Goal: Task Accomplishment & Management: Complete application form

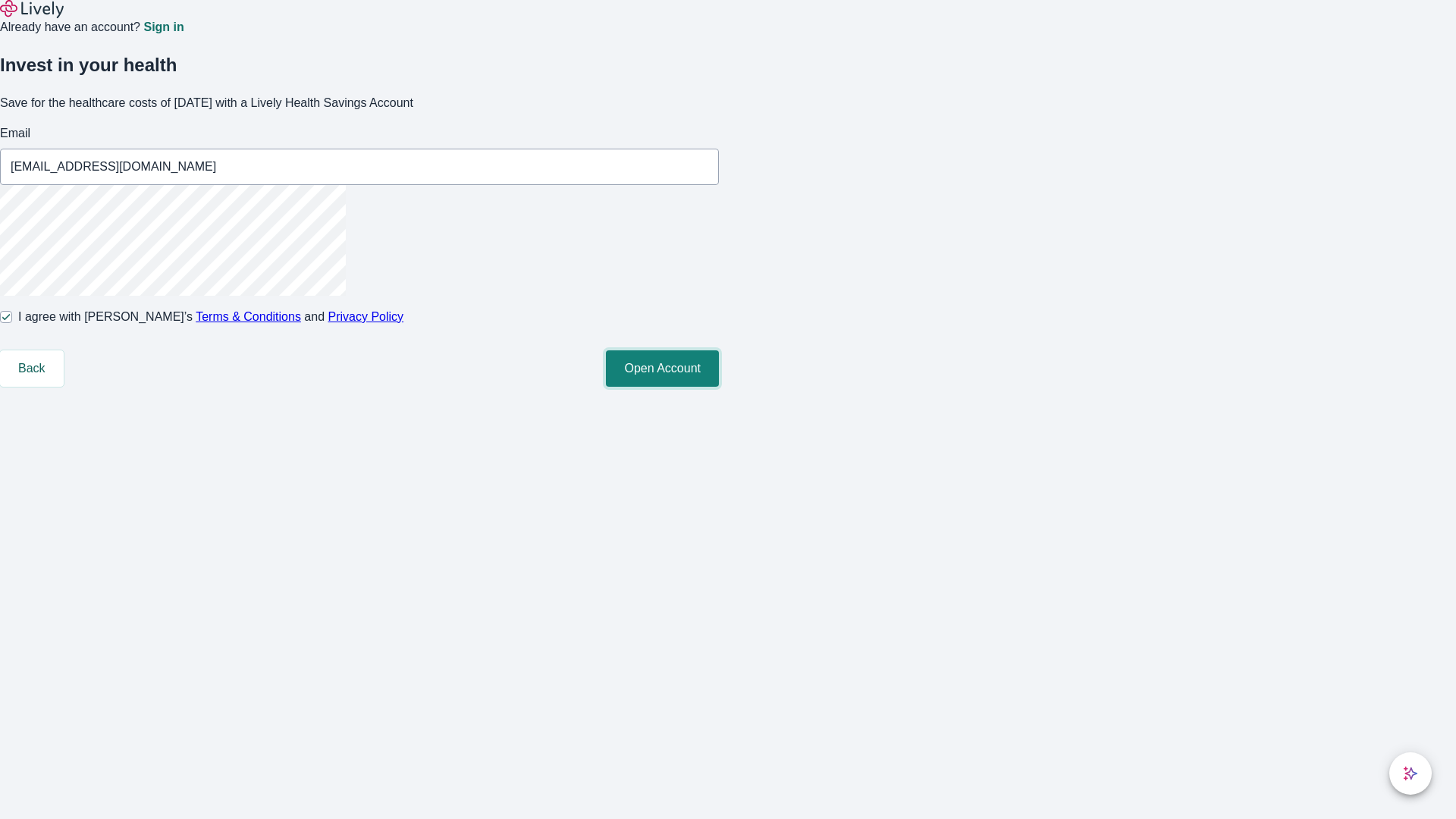
click at [719, 387] on button "Open Account" at bounding box center [662, 369] width 113 height 36
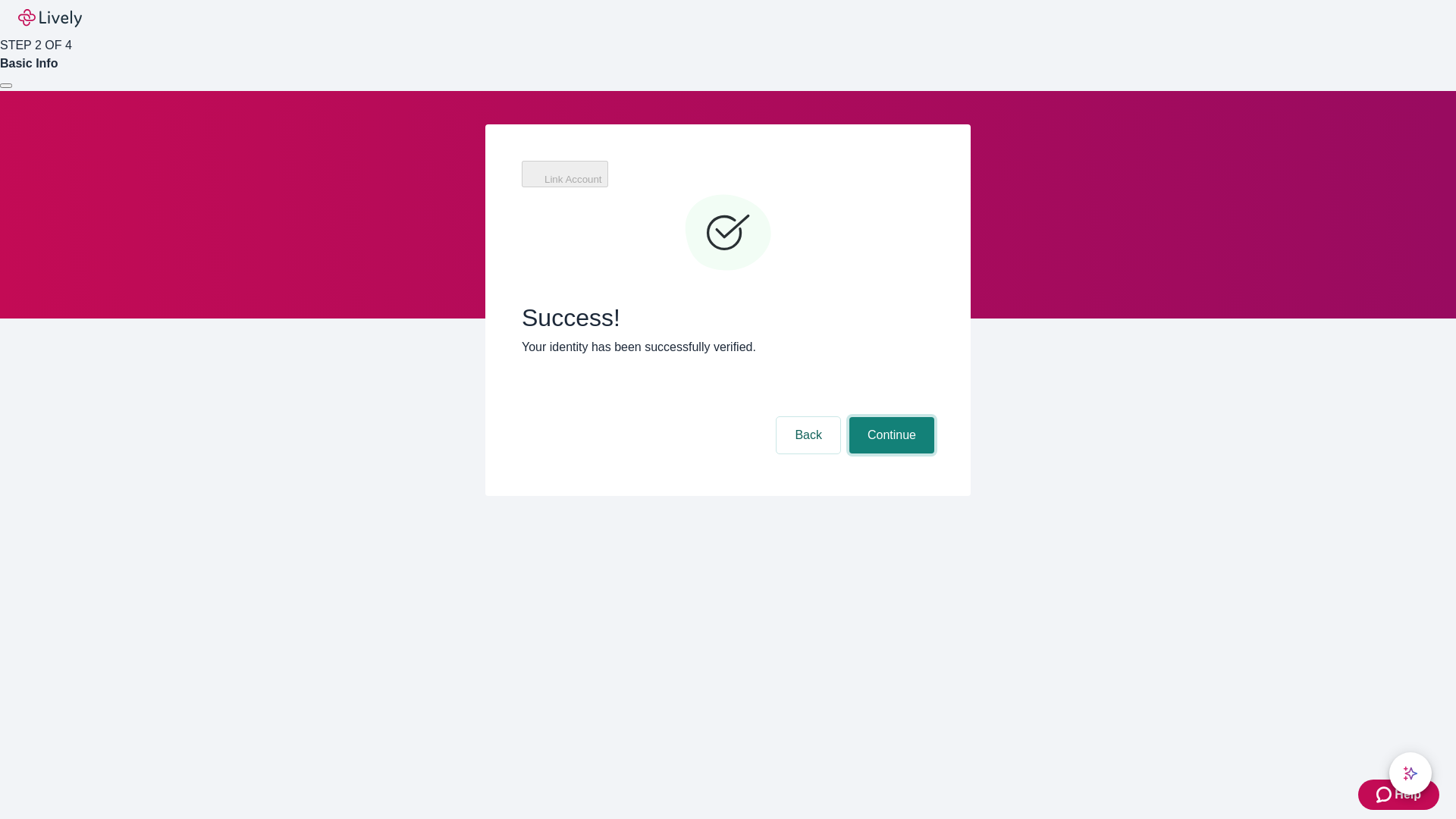
click at [889, 417] on button "Continue" at bounding box center [892, 435] width 85 height 36
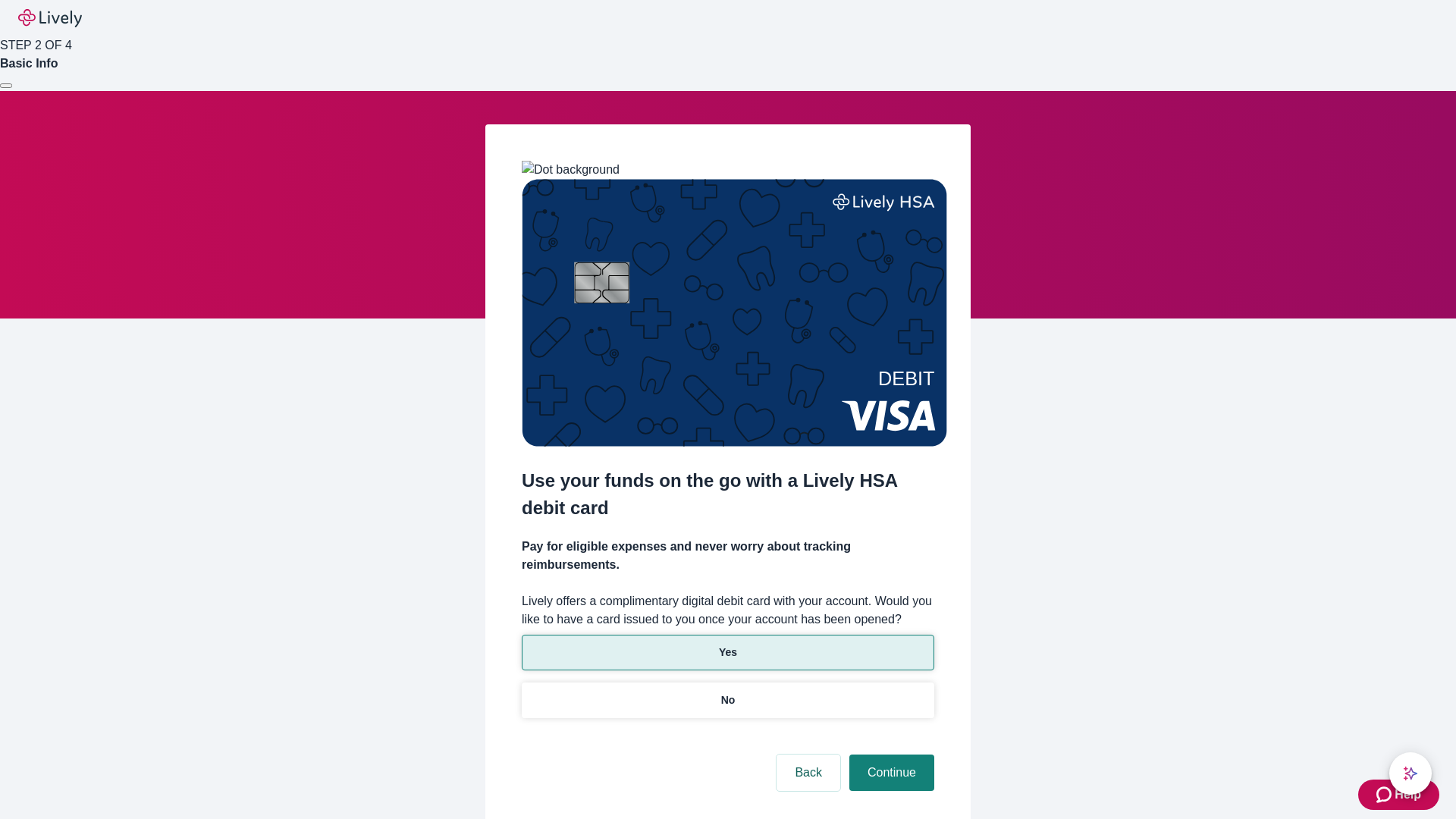
click at [728, 645] on p "Yes" at bounding box center [728, 653] width 18 height 16
click at [889, 755] on button "Continue" at bounding box center [892, 773] width 85 height 36
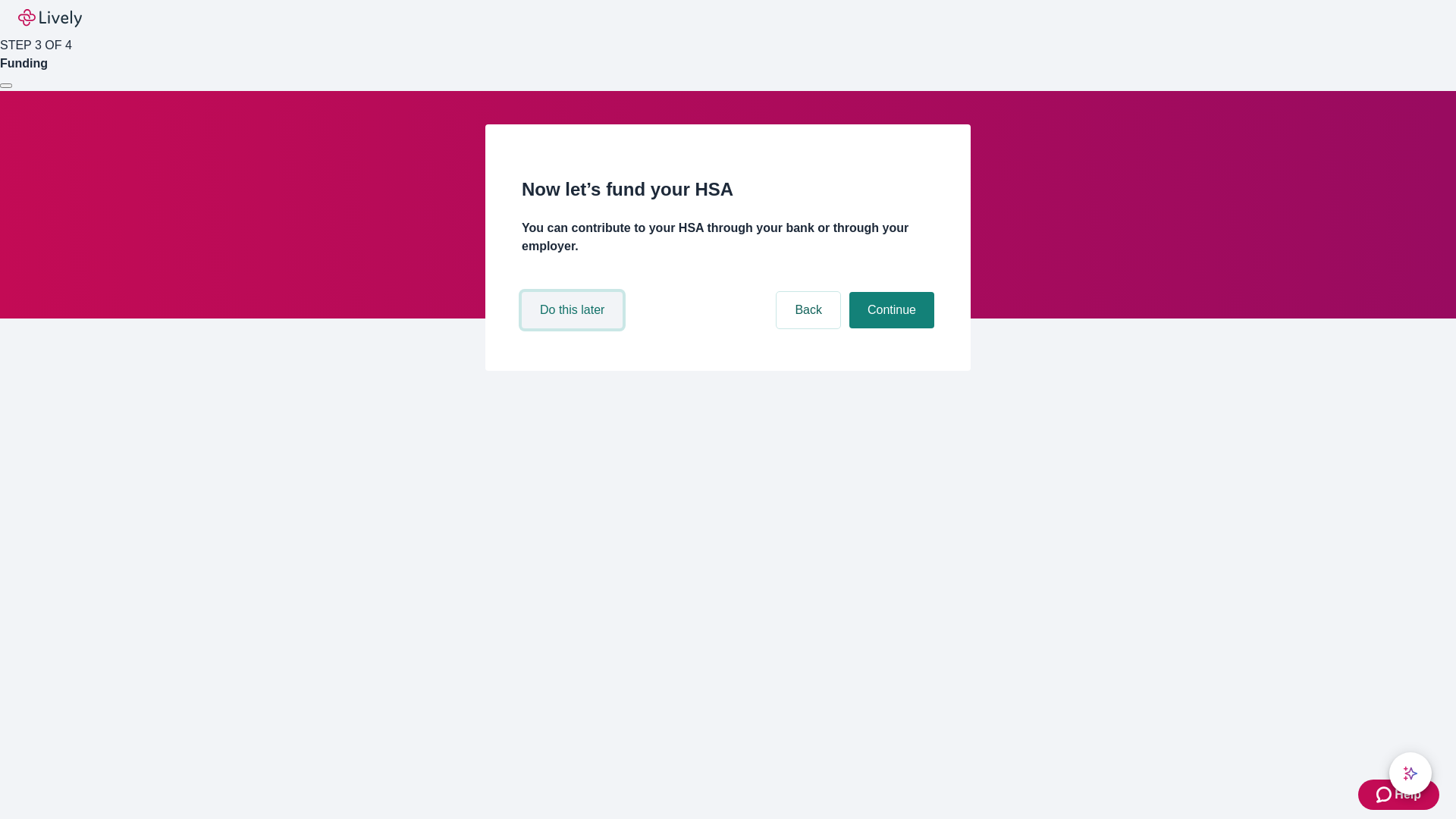
click at [574, 329] on button "Do this later" at bounding box center [571, 310] width 101 height 36
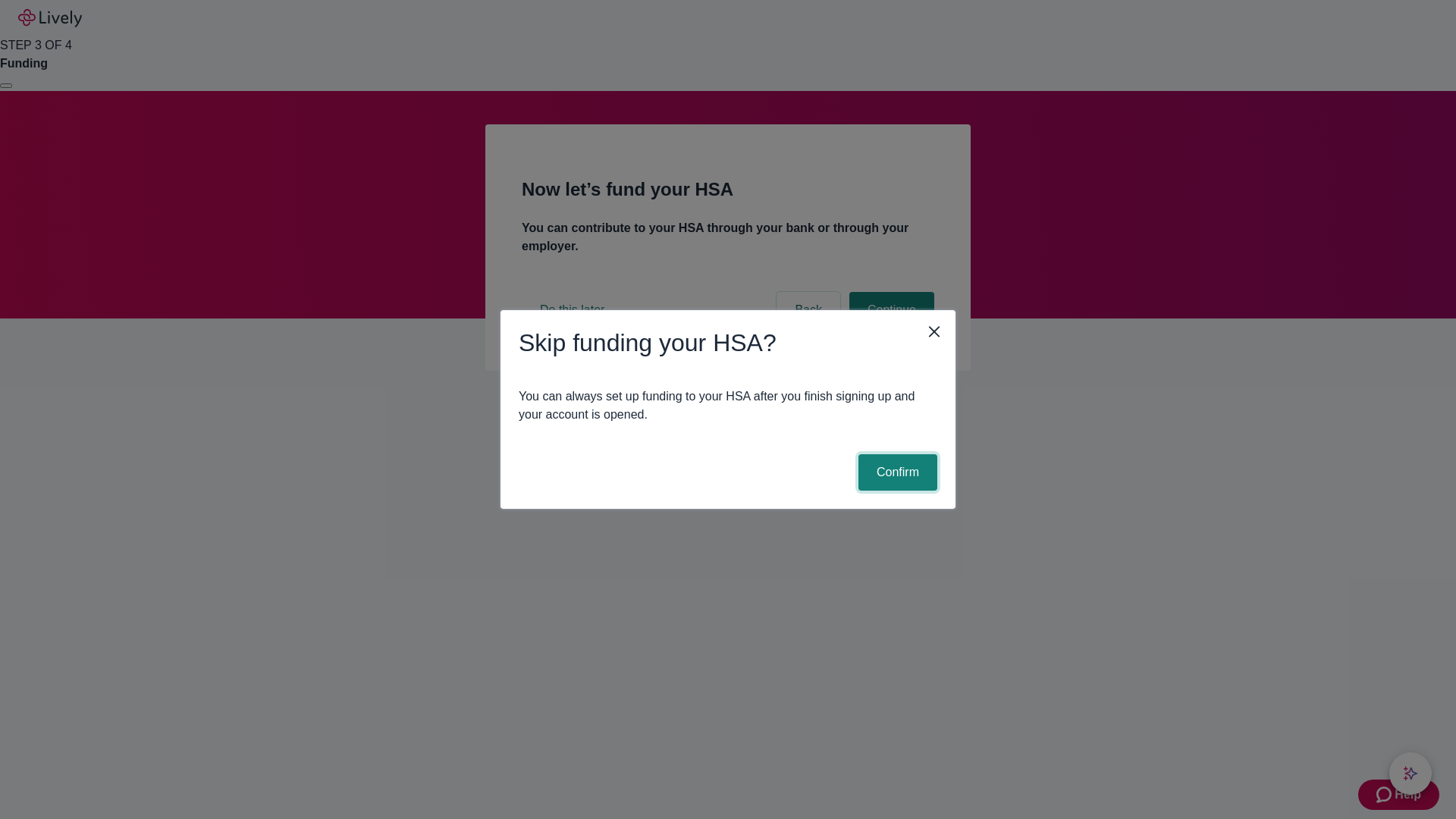
click at [896, 472] on button "Confirm" at bounding box center [897, 472] width 79 height 36
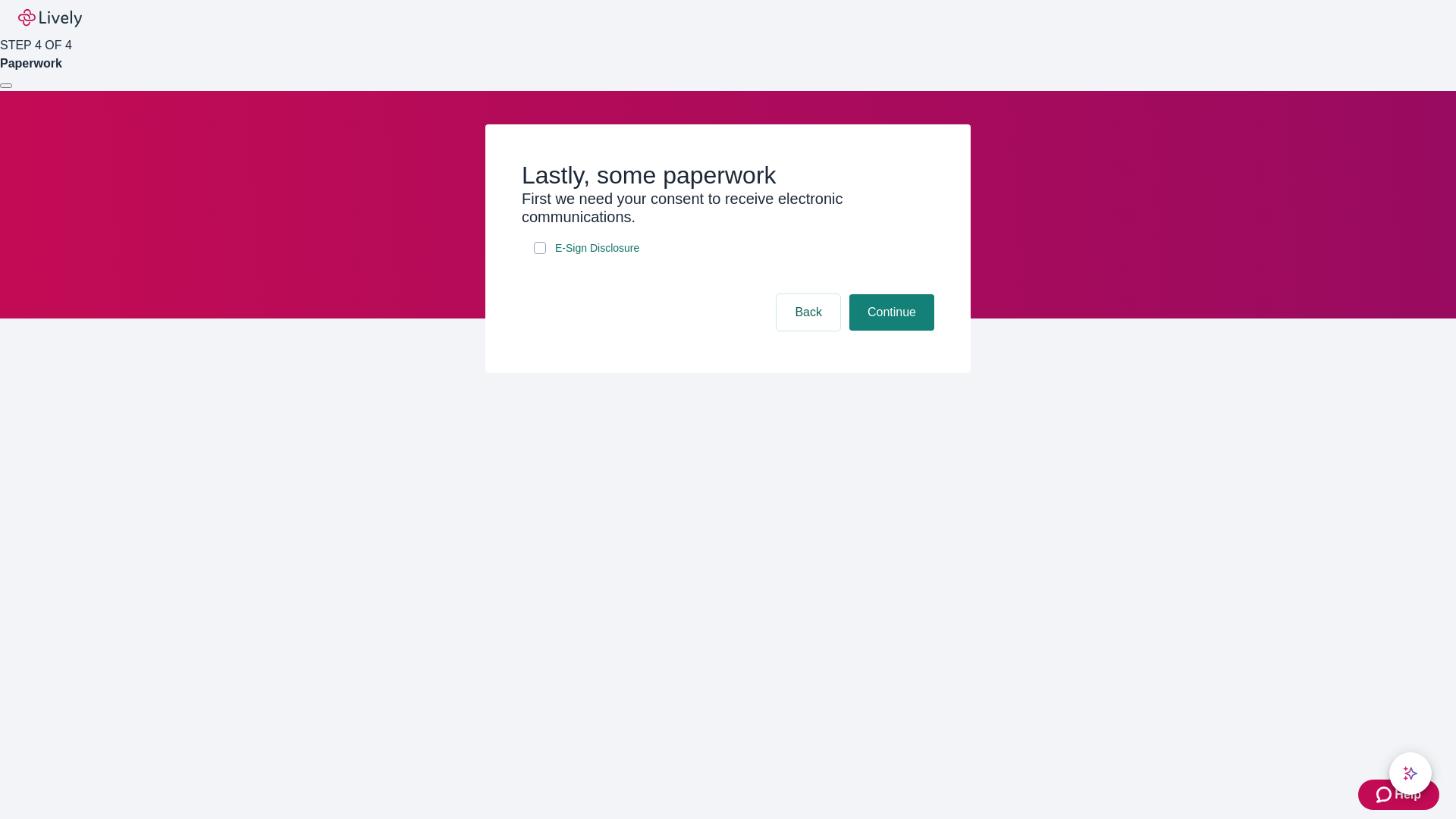
click at [540, 254] on input "E-Sign Disclosure" at bounding box center [540, 247] width 12 height 12
checkbox input "true"
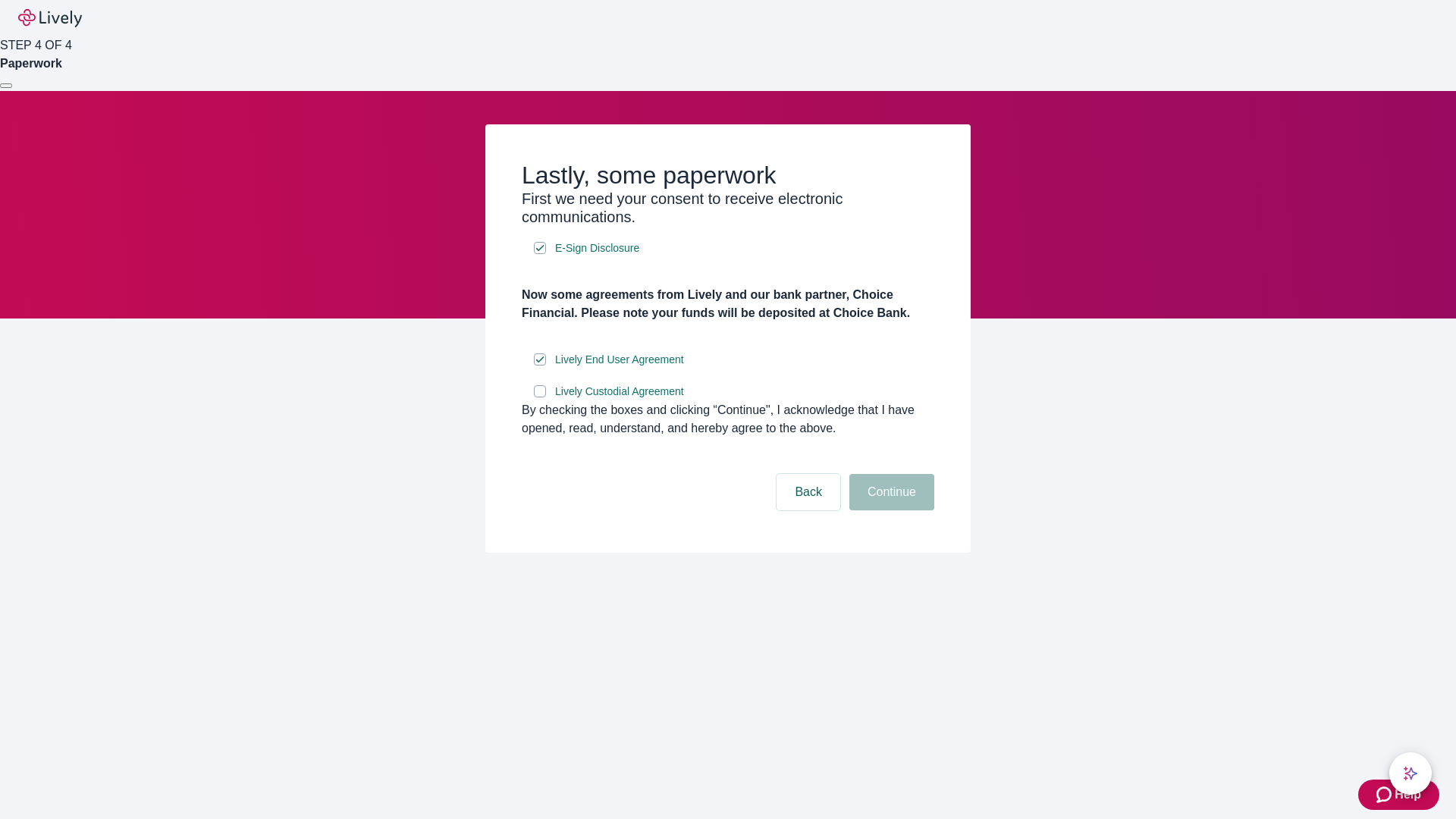
click at [540, 398] on input "Lively Custodial Agreement" at bounding box center [540, 390] width 12 height 12
checkbox input "true"
click at [889, 510] on button "Continue" at bounding box center [892, 492] width 85 height 36
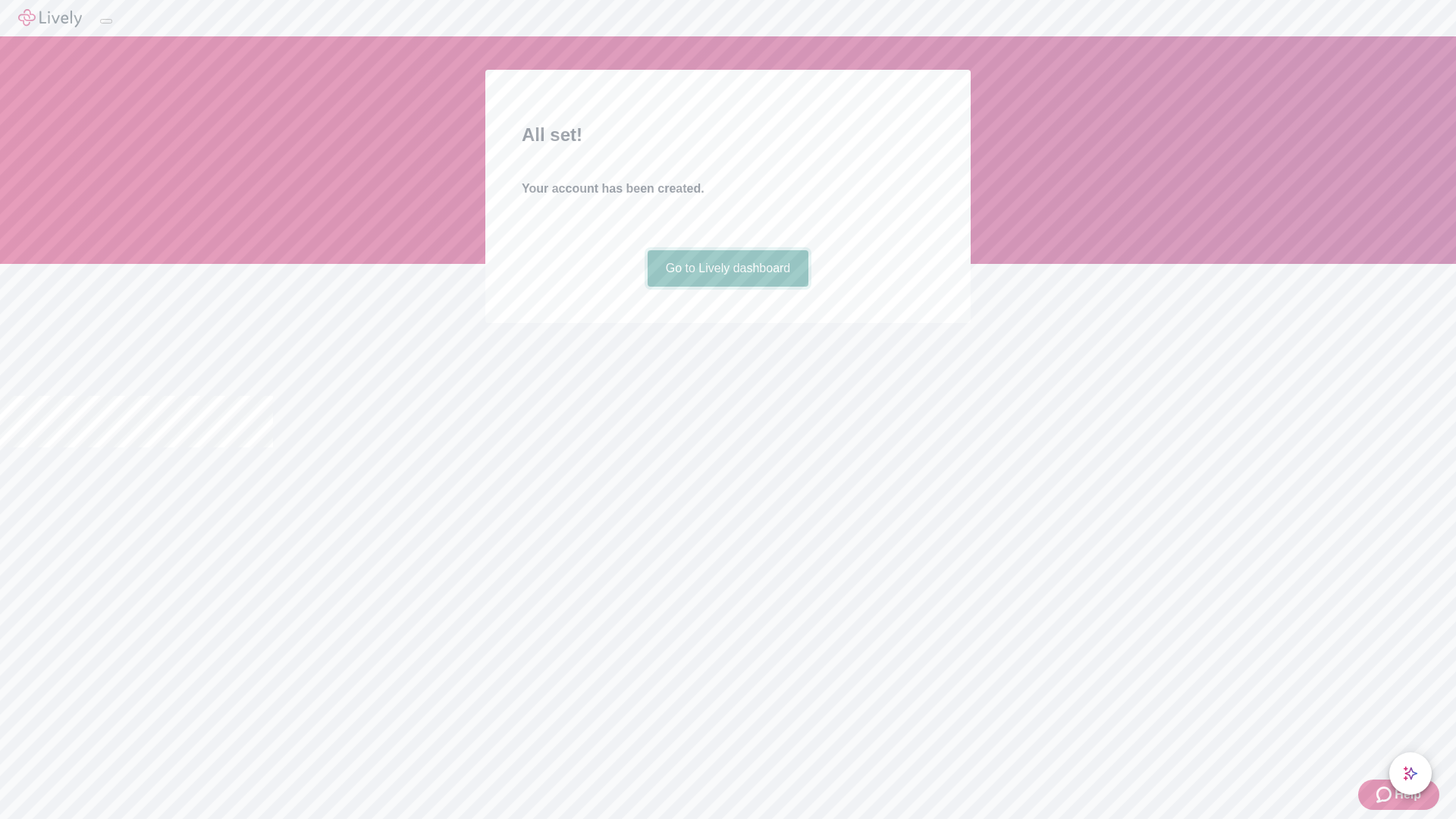
click at [728, 287] on link "Go to Lively dashboard" at bounding box center [728, 269] width 162 height 36
